Goal: Navigation & Orientation: Understand site structure

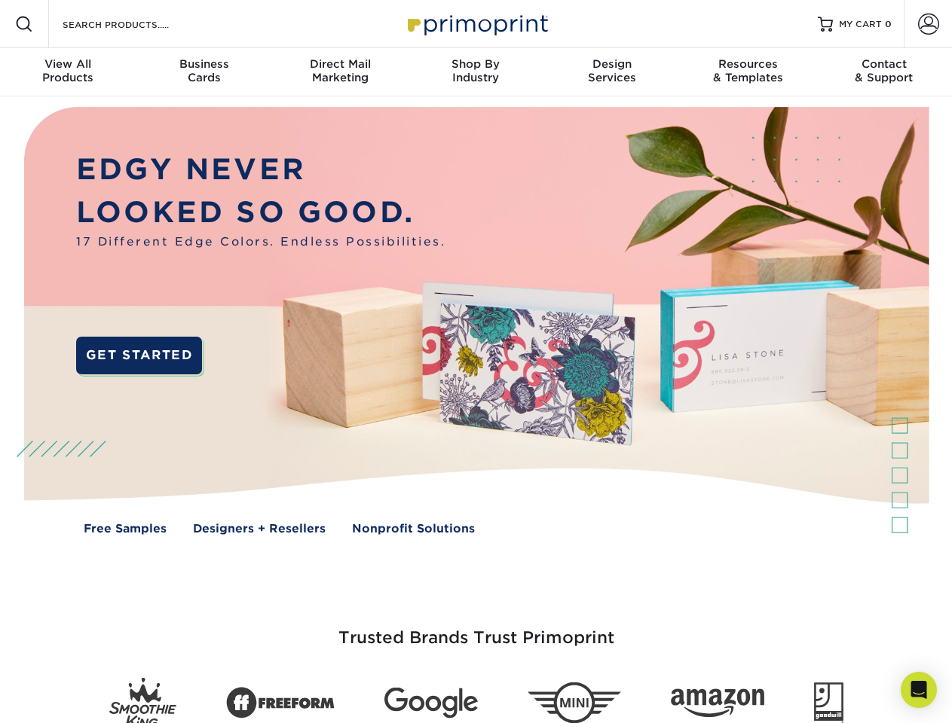
click at [475, 362] on img at bounding box center [476, 331] width 942 height 471
click at [24, 24] on span at bounding box center [24, 24] width 18 height 18
click at [927, 24] on span at bounding box center [928, 24] width 21 height 21
click at [68, 72] on div "View All Products" at bounding box center [68, 70] width 136 height 27
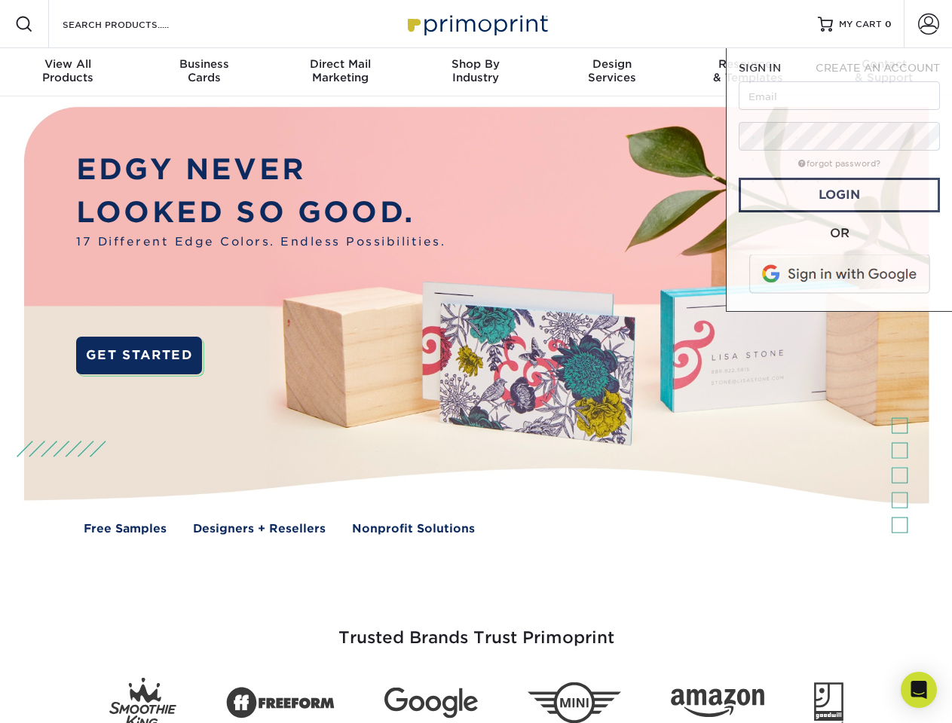
click at [203, 72] on div "Business Cards" at bounding box center [204, 70] width 136 height 27
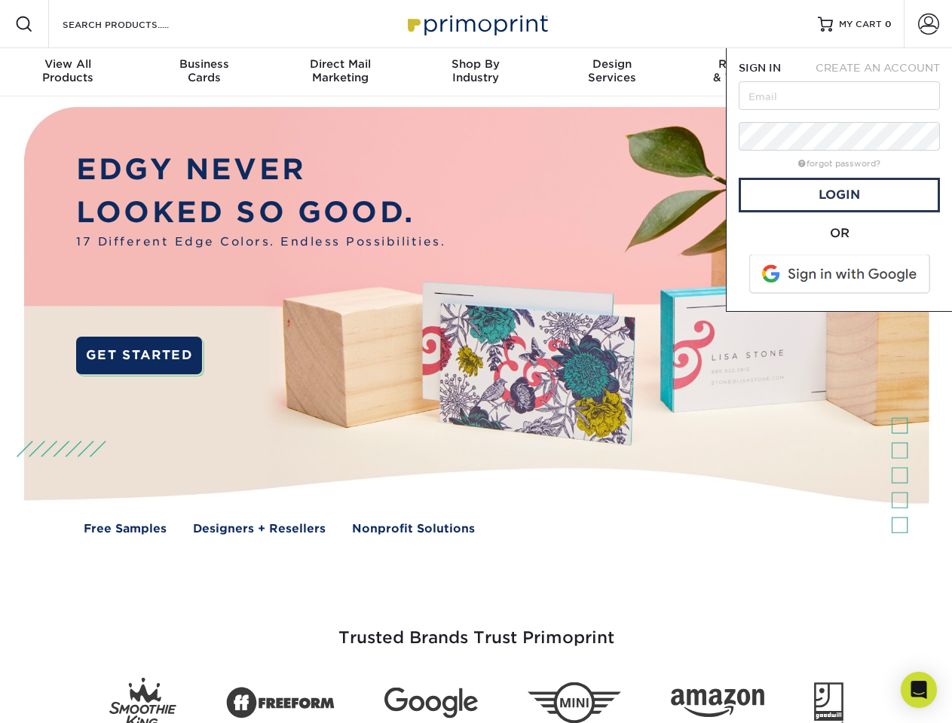
click at [340, 72] on div "Direct Mail Marketing" at bounding box center [340, 70] width 136 height 27
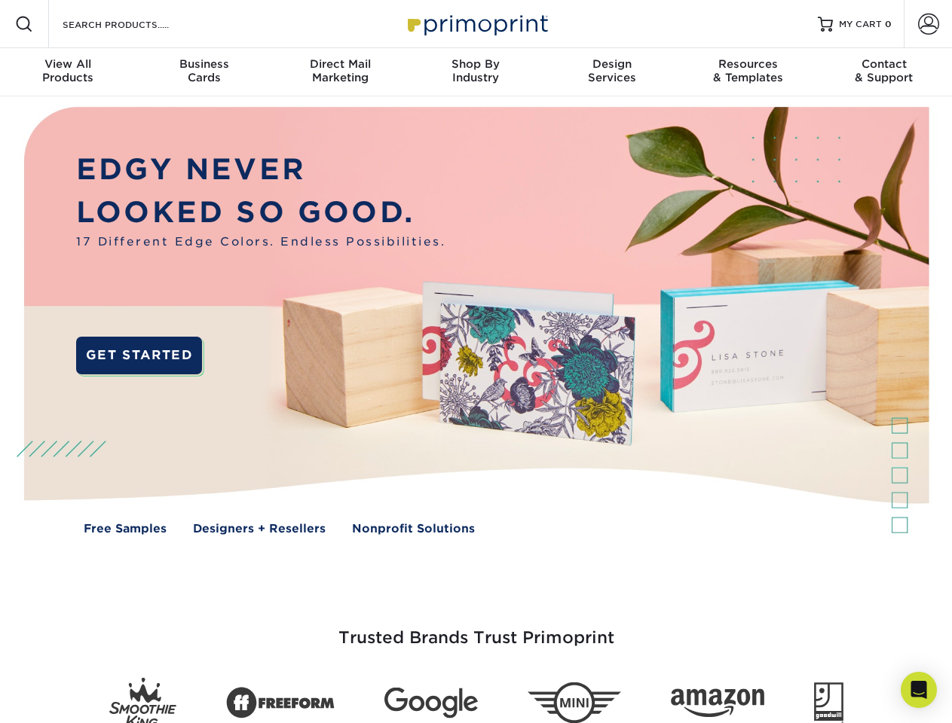
click at [475, 72] on div "Shop By Industry" at bounding box center [476, 70] width 136 height 27
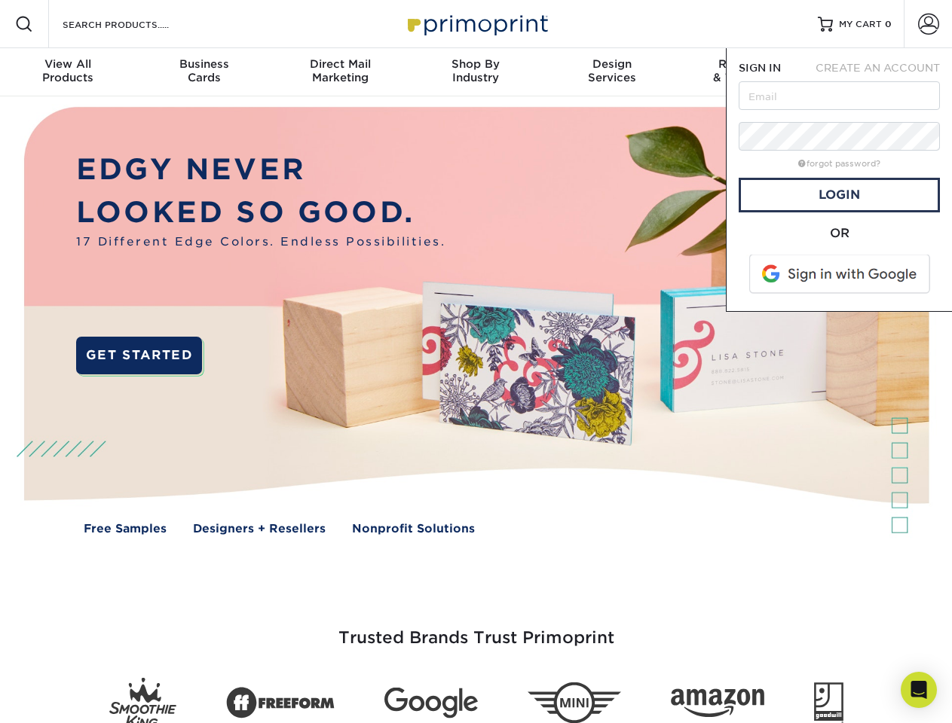
click at [612, 72] on div "Design Services" at bounding box center [612, 70] width 136 height 27
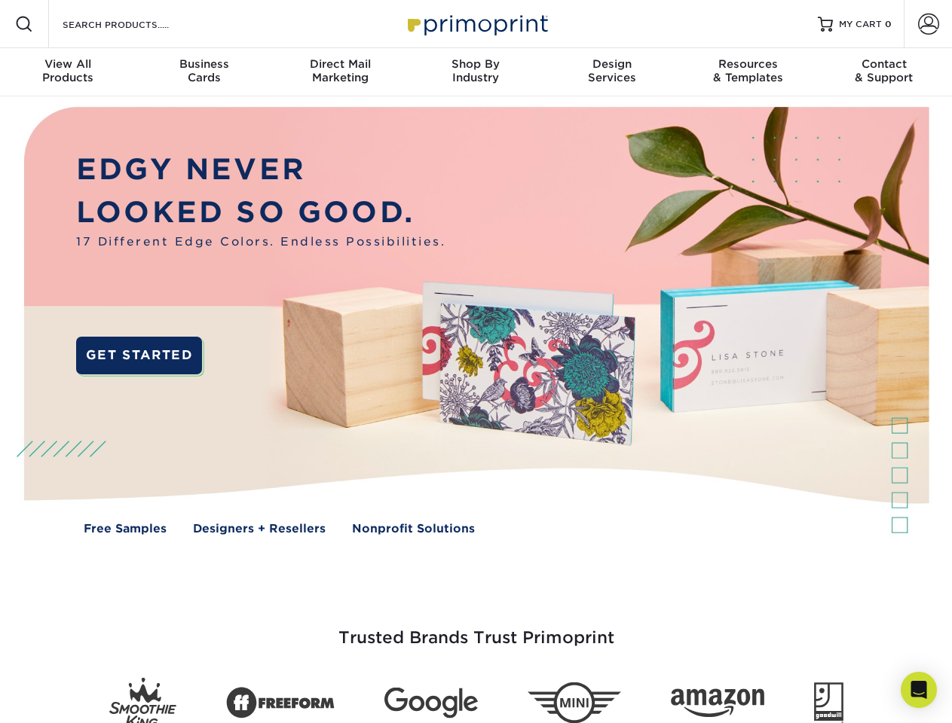
click at [747, 72] on span "SIGN IN" at bounding box center [759, 68] width 42 height 12
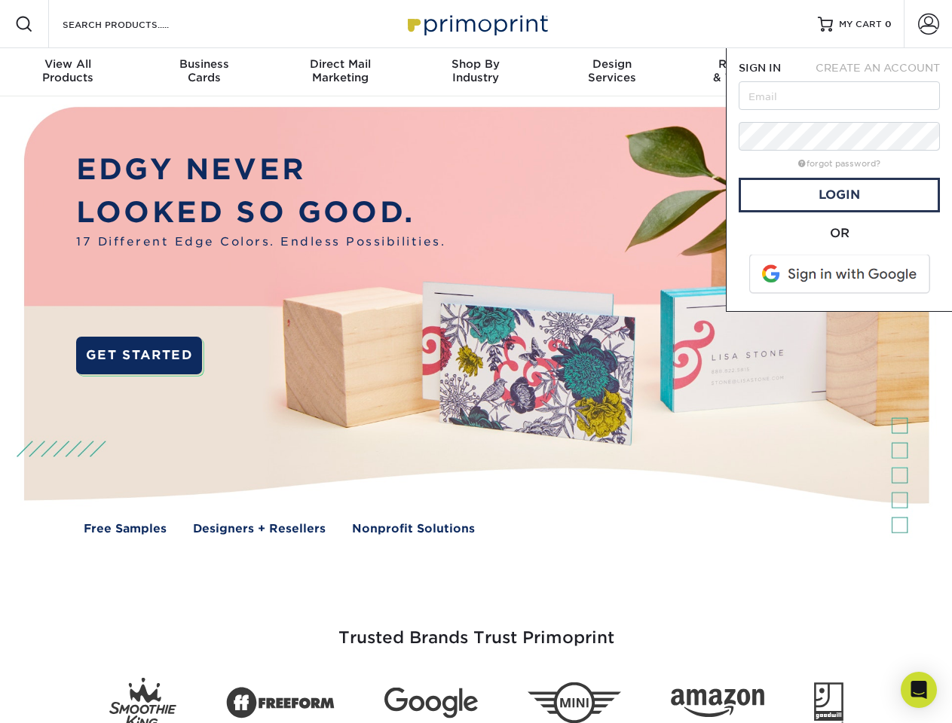
click at [884, 72] on div "Contact & Support" at bounding box center [884, 70] width 136 height 27
